Goal: Task Accomplishment & Management: Manage account settings

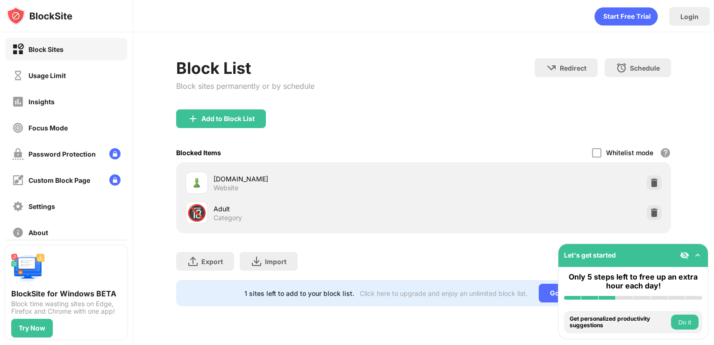
click at [699, 254] on img at bounding box center [697, 254] width 9 height 9
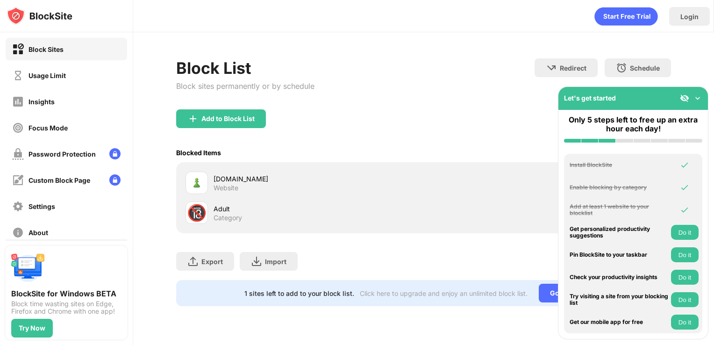
click at [384, 134] on div "Add to Block List" at bounding box center [423, 126] width 495 height 34
click at [693, 98] on img at bounding box center [697, 97] width 9 height 9
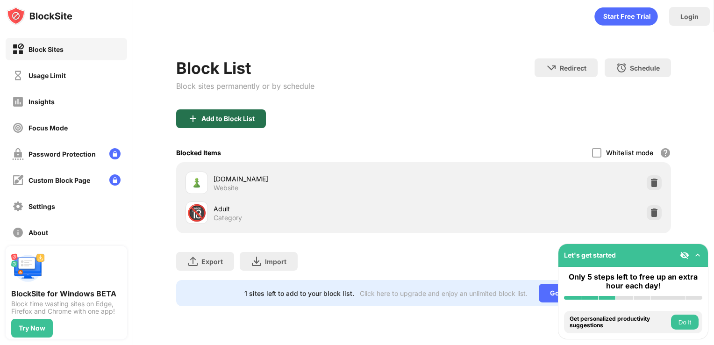
click at [228, 124] on div "Add to Block List" at bounding box center [221, 118] width 90 height 19
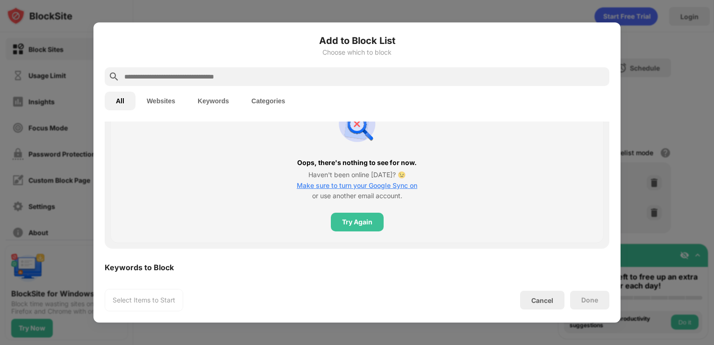
scroll to position [392, 0]
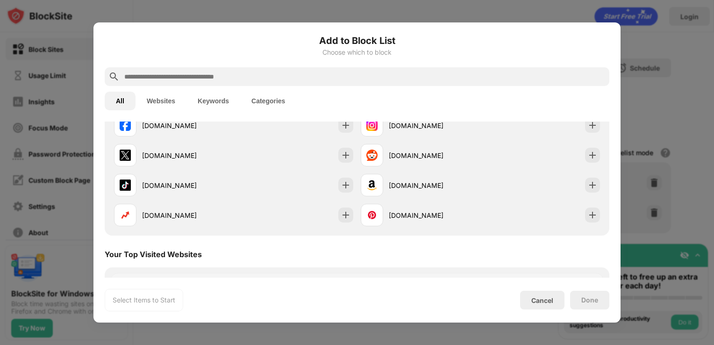
click at [176, 96] on button "Websites" at bounding box center [160, 101] width 51 height 19
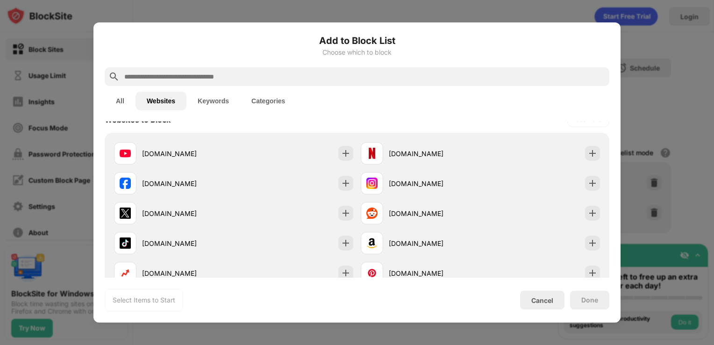
scroll to position [0, 0]
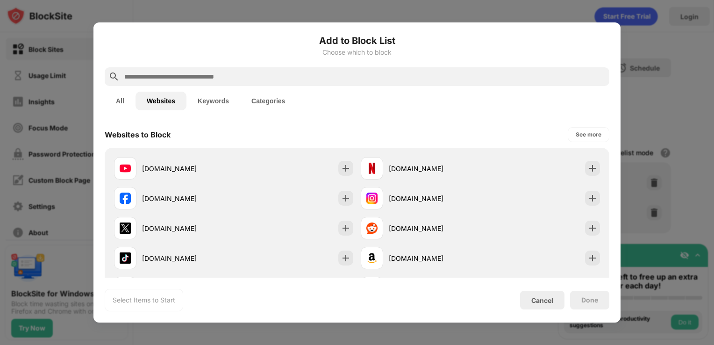
click at [258, 97] on button "Categories" at bounding box center [268, 101] width 56 height 19
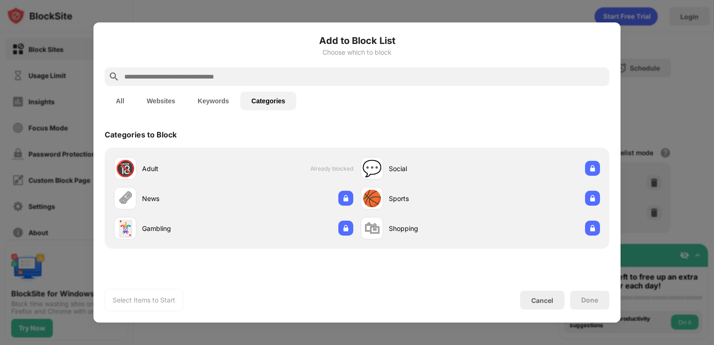
click at [218, 108] on button "Keywords" at bounding box center [213, 101] width 54 height 19
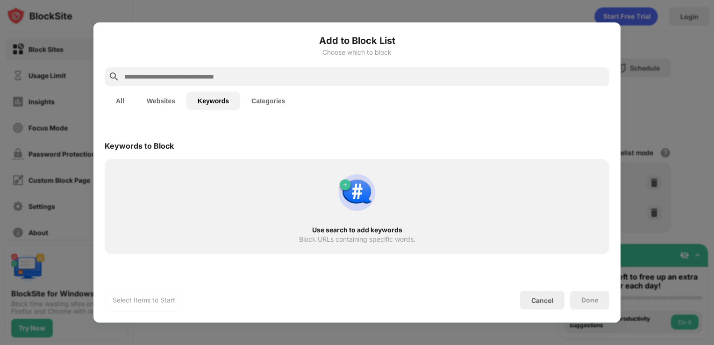
click at [174, 104] on button "Websites" at bounding box center [160, 101] width 51 height 19
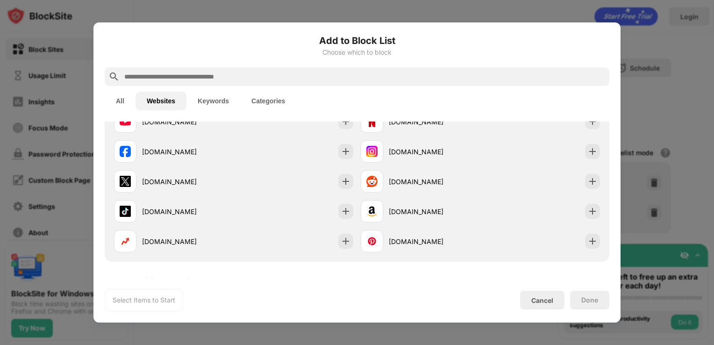
click at [121, 100] on button "All" at bounding box center [120, 101] width 31 height 19
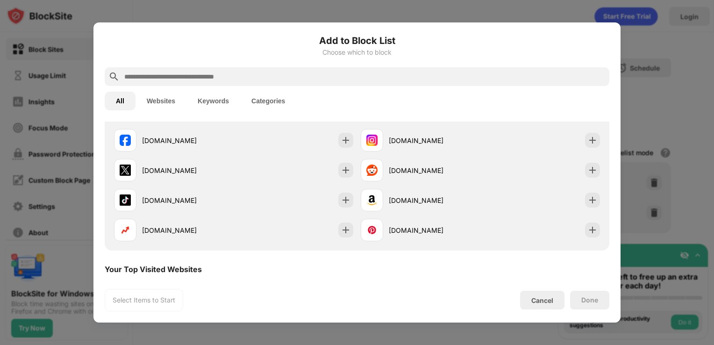
scroll to position [327, 0]
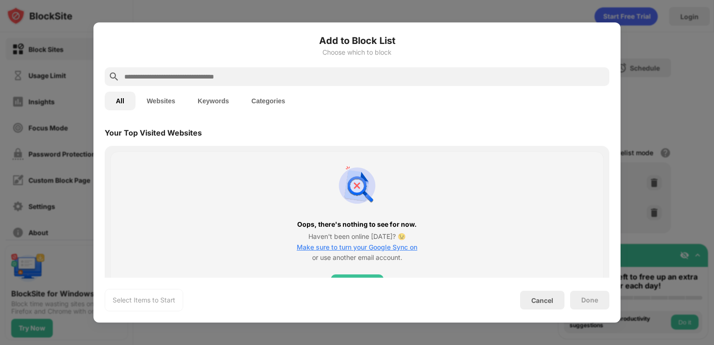
click at [653, 108] on div at bounding box center [357, 172] width 714 height 345
